Goal: Register for event/course

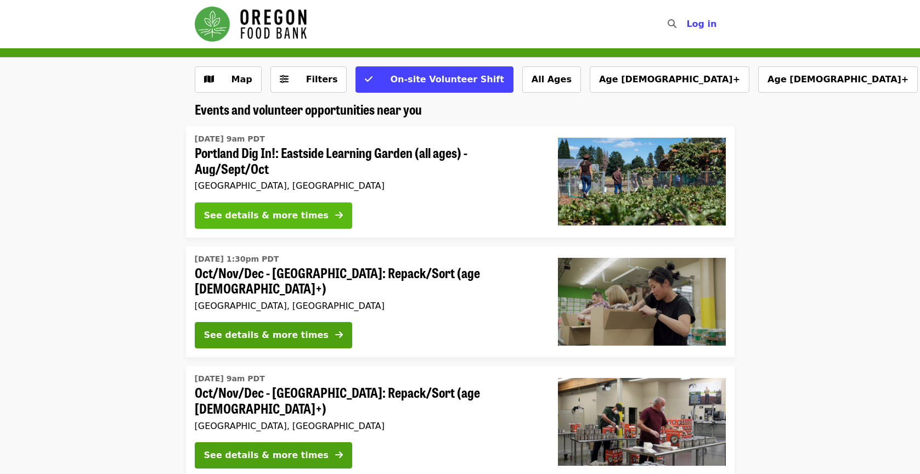
click at [250, 214] on div "See details & more times" at bounding box center [266, 215] width 124 height 13
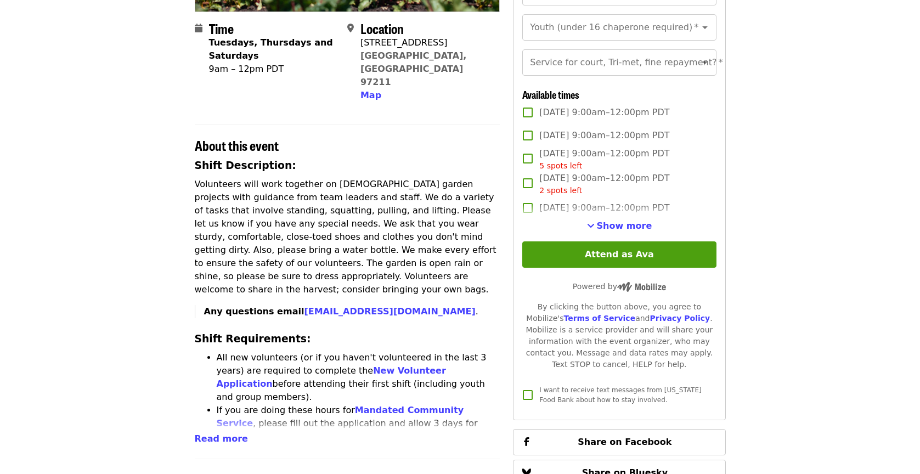
scroll to position [257, 0]
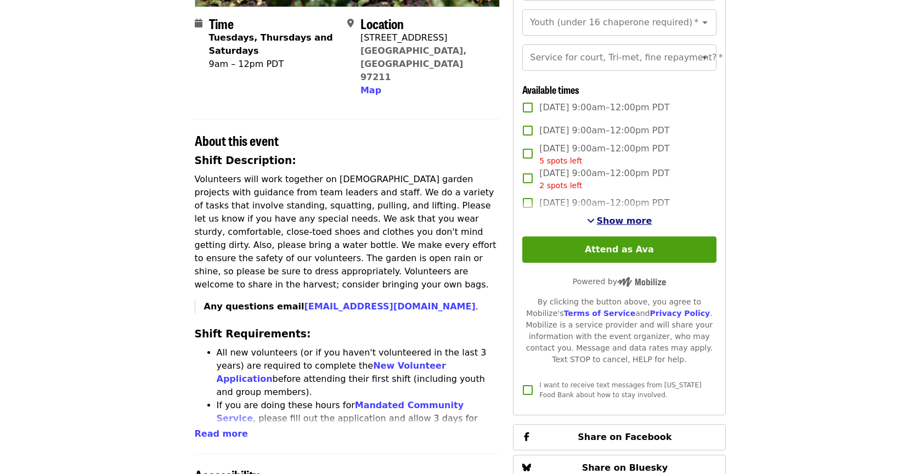
click at [621, 217] on span "Show more" at bounding box center [624, 221] width 55 height 10
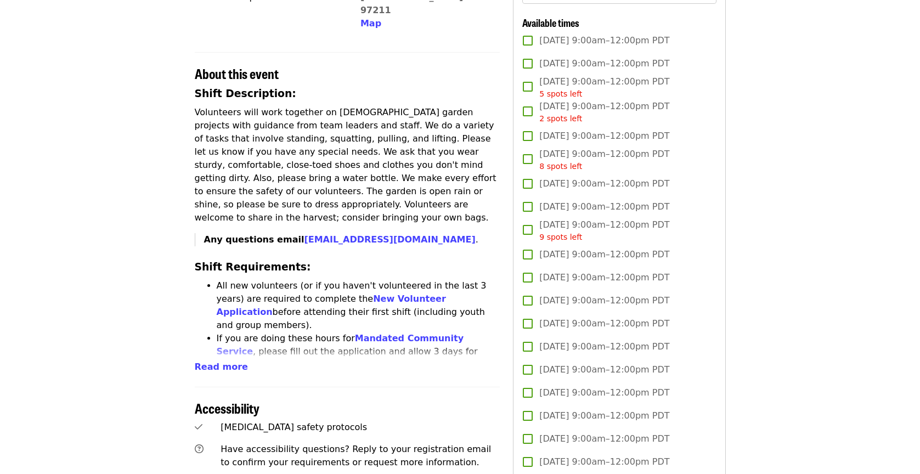
scroll to position [0, 0]
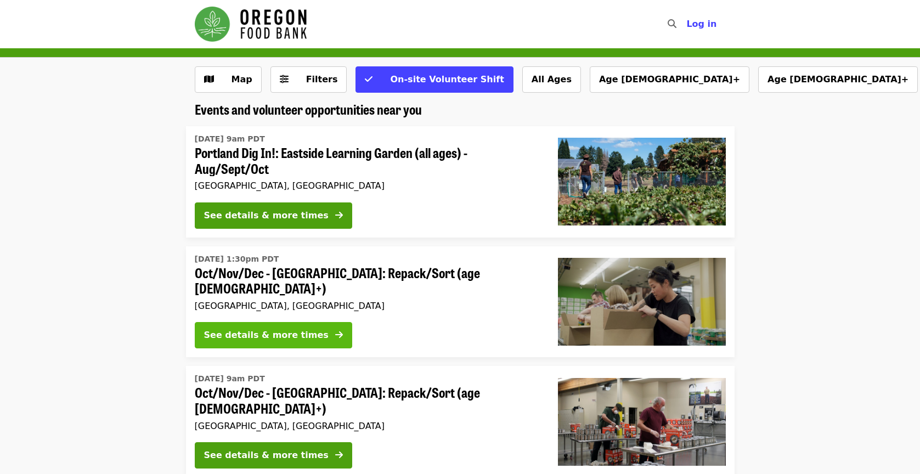
click at [279, 328] on div "See details & more times" at bounding box center [266, 334] width 124 height 13
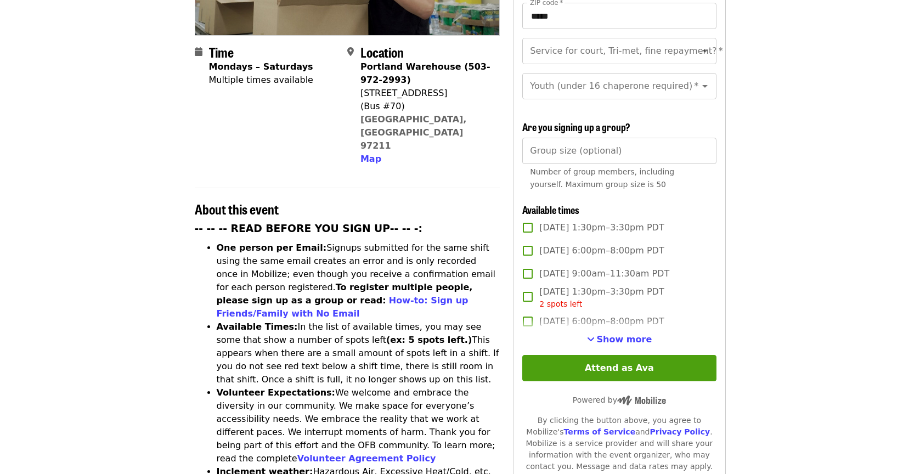
scroll to position [248, 0]
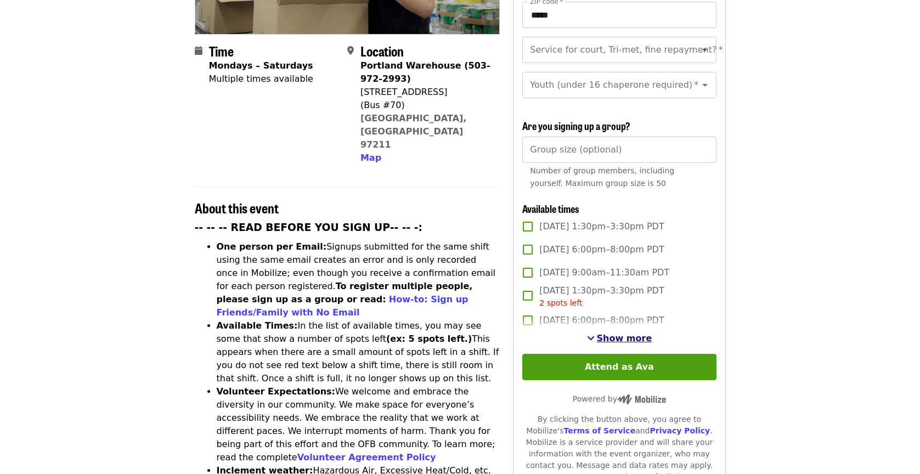
click at [622, 332] on button "Show more" at bounding box center [619, 338] width 65 height 13
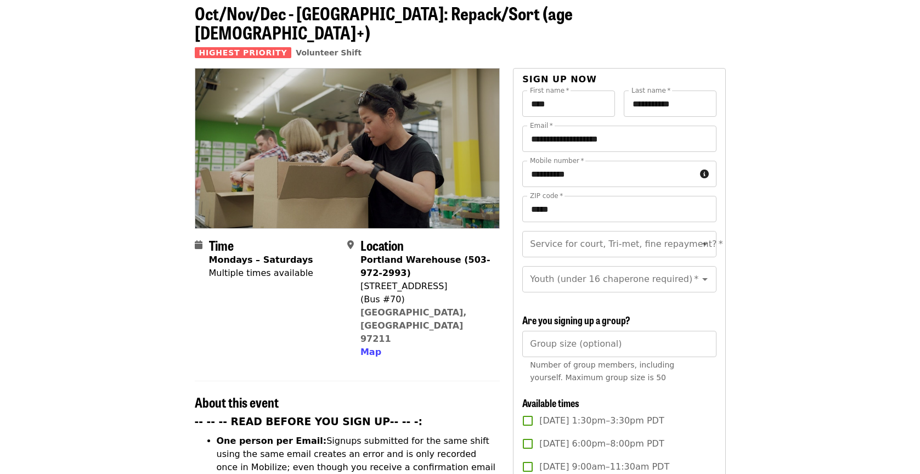
scroll to position [0, 0]
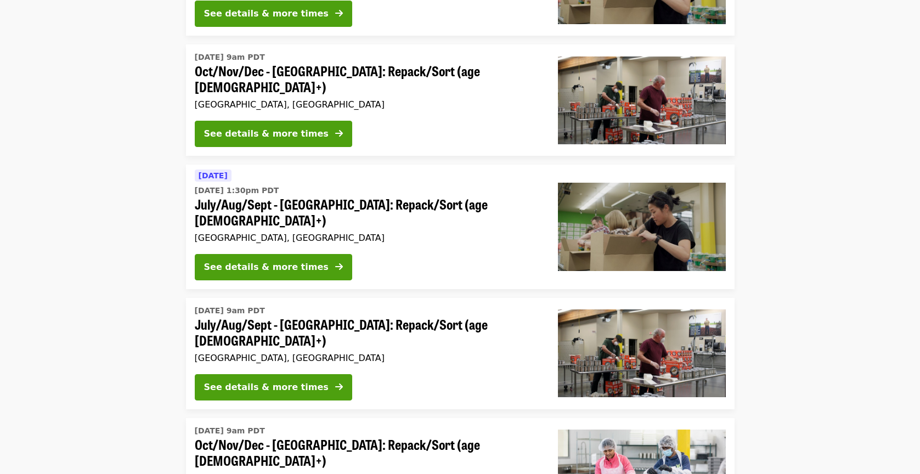
scroll to position [324, 0]
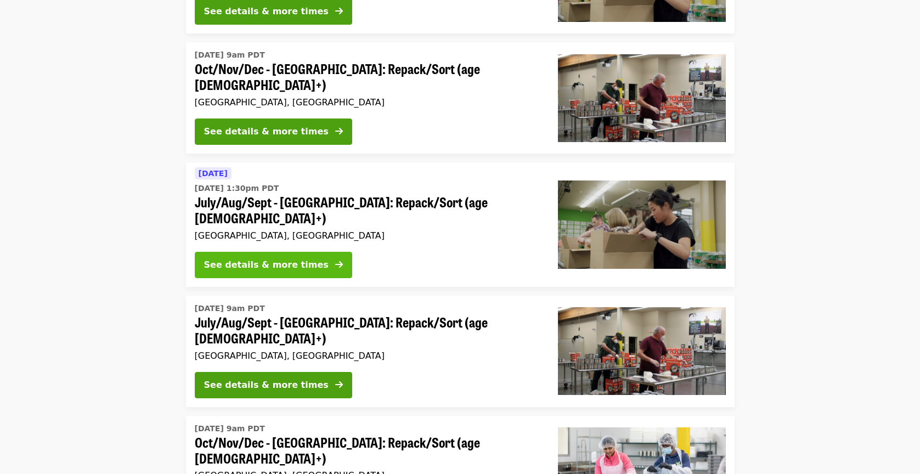
click at [282, 258] on div "See details & more times" at bounding box center [266, 264] width 124 height 13
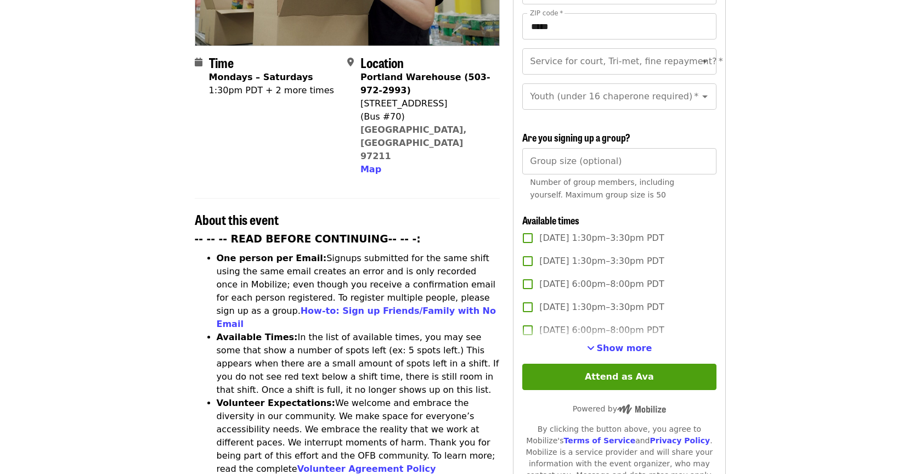
scroll to position [240, 0]
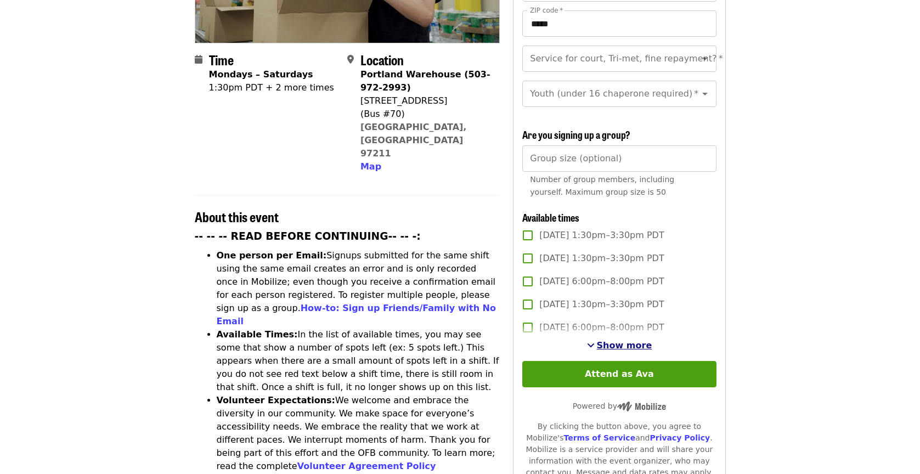
click at [607, 340] on span "Show more" at bounding box center [624, 345] width 55 height 10
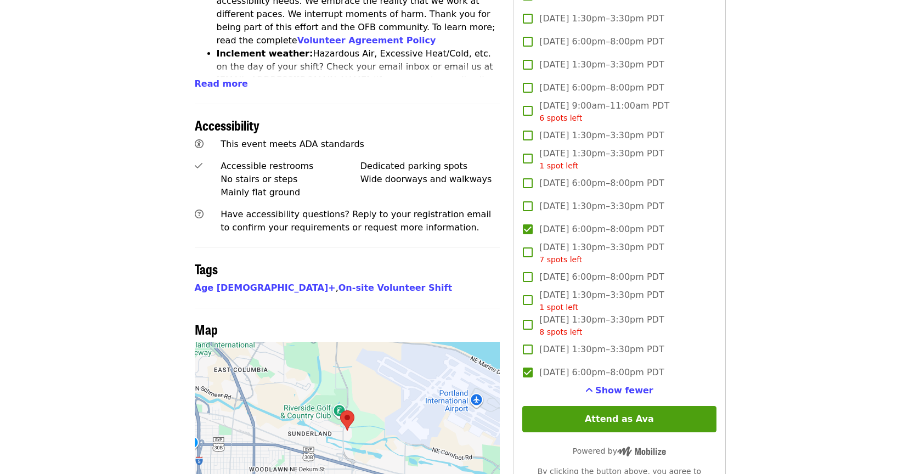
scroll to position [670, 0]
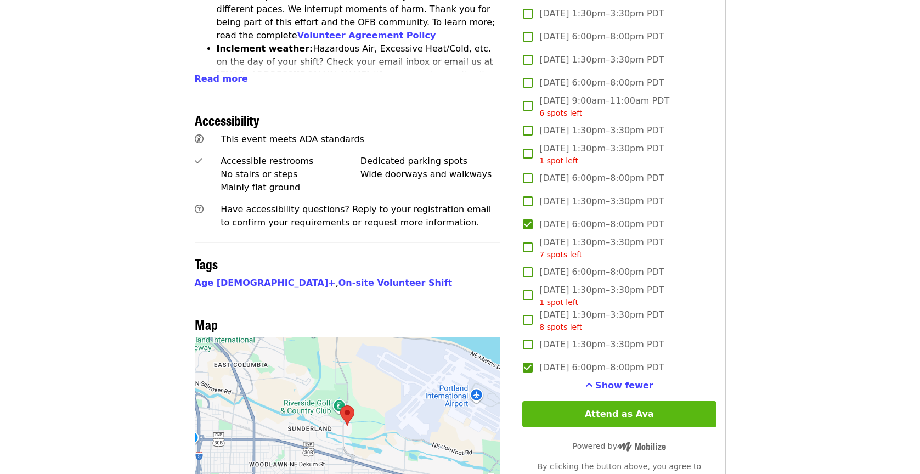
click at [613, 401] on button "Attend as Ava" at bounding box center [619, 414] width 194 height 26
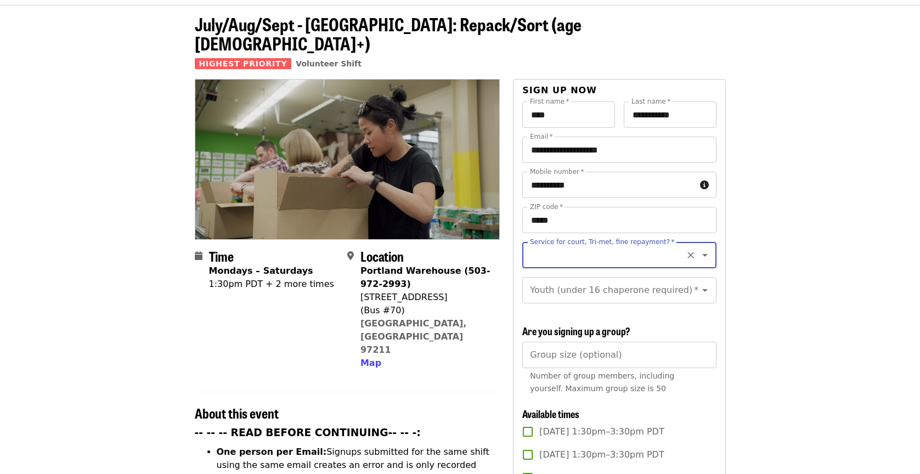
scroll to position [41, 0]
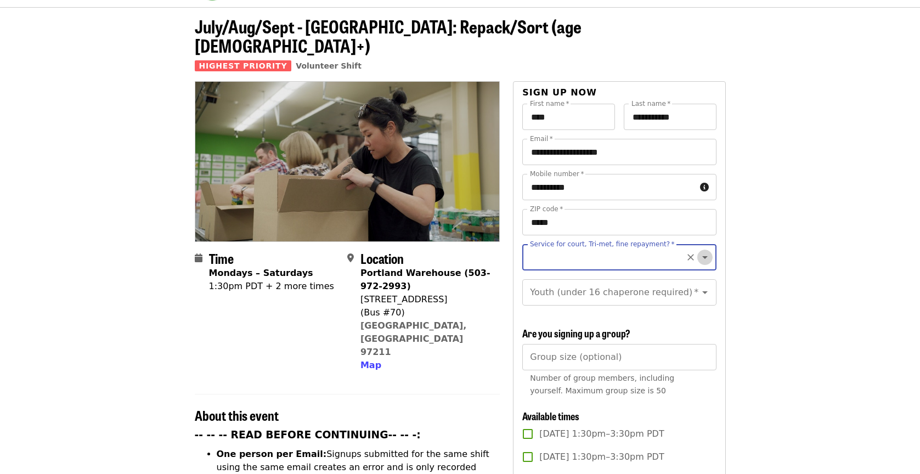
click at [705, 251] on icon "Open" at bounding box center [704, 257] width 13 height 13
click at [597, 269] on li "No" at bounding box center [618, 268] width 194 height 20
type input "**"
click at [702, 291] on icon "Open" at bounding box center [704, 292] width 5 height 3
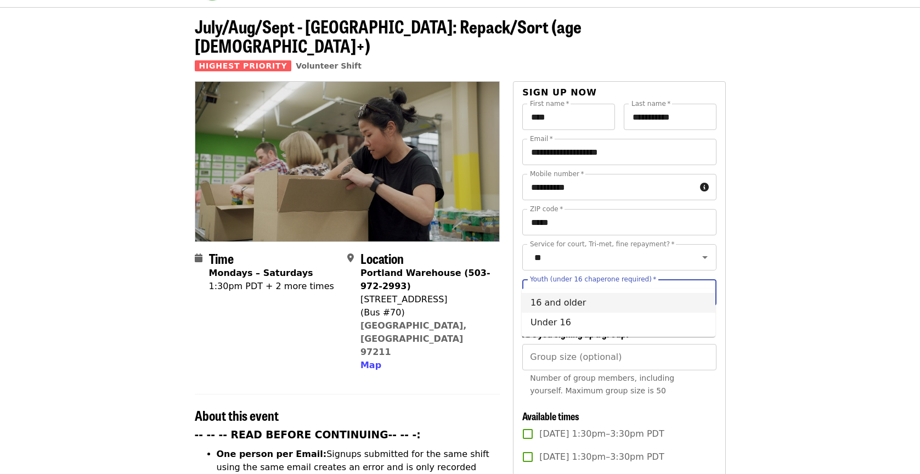
click at [666, 297] on li "16 and older" at bounding box center [618, 303] width 194 height 20
type input "**********"
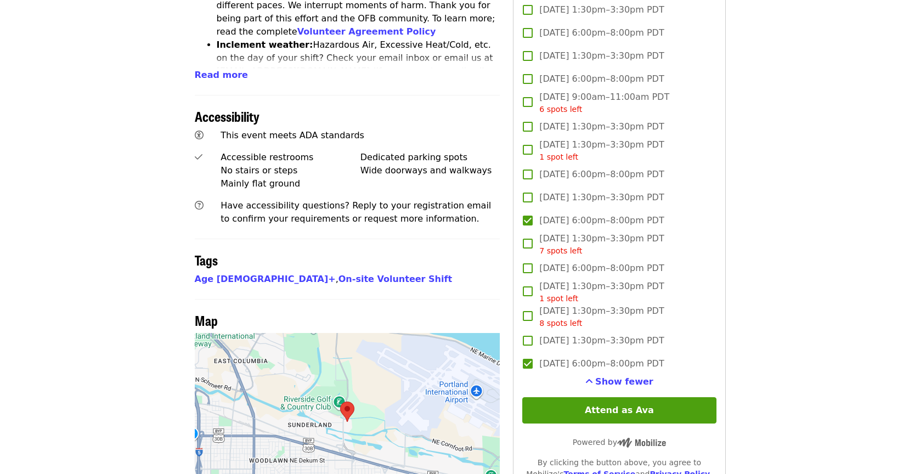
scroll to position [694, 0]
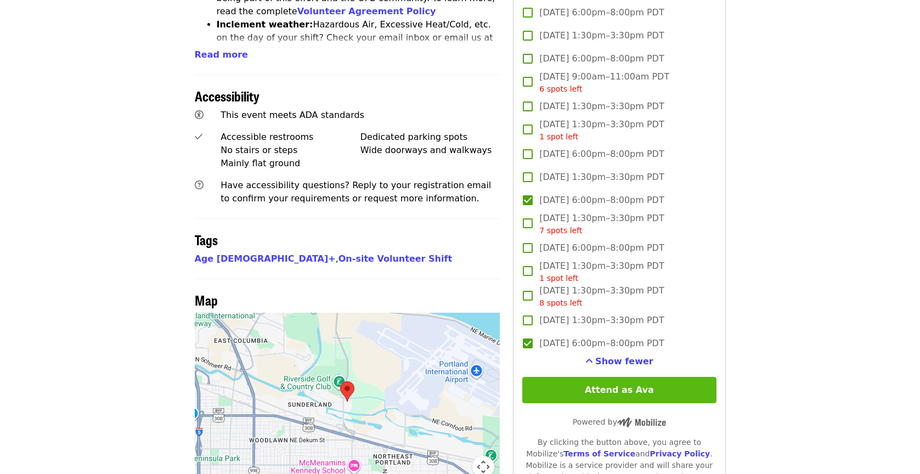
click at [625, 377] on button "Attend as Ava" at bounding box center [619, 390] width 194 height 26
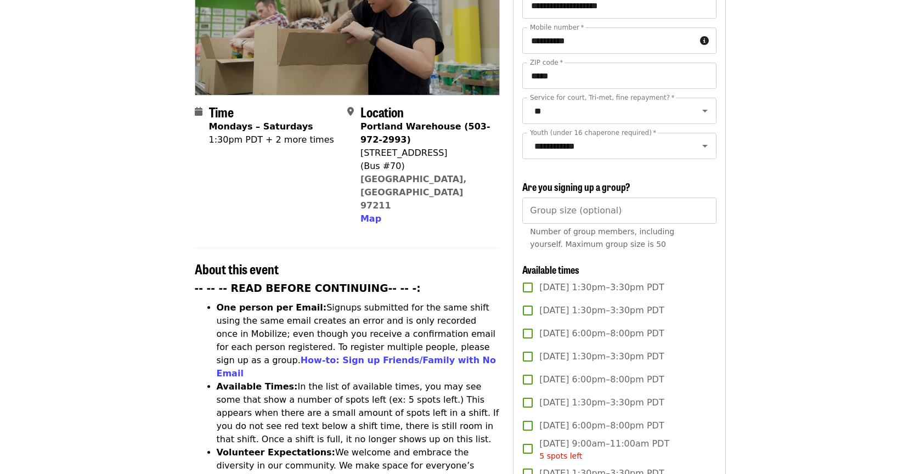
scroll to position [0, 0]
